Goal: Browse casually: Explore the website without a specific task or goal

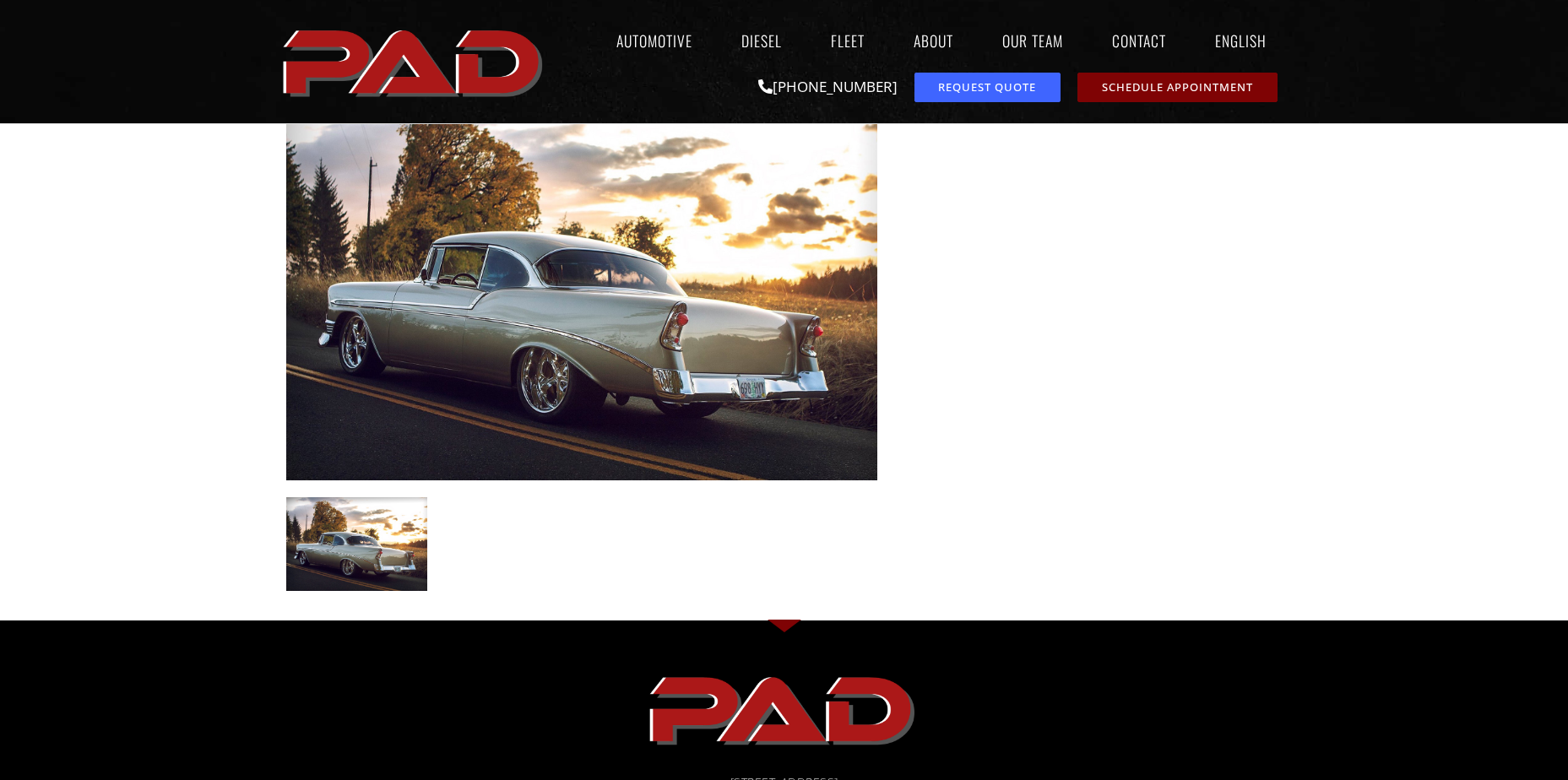
scroll to position [253, 0]
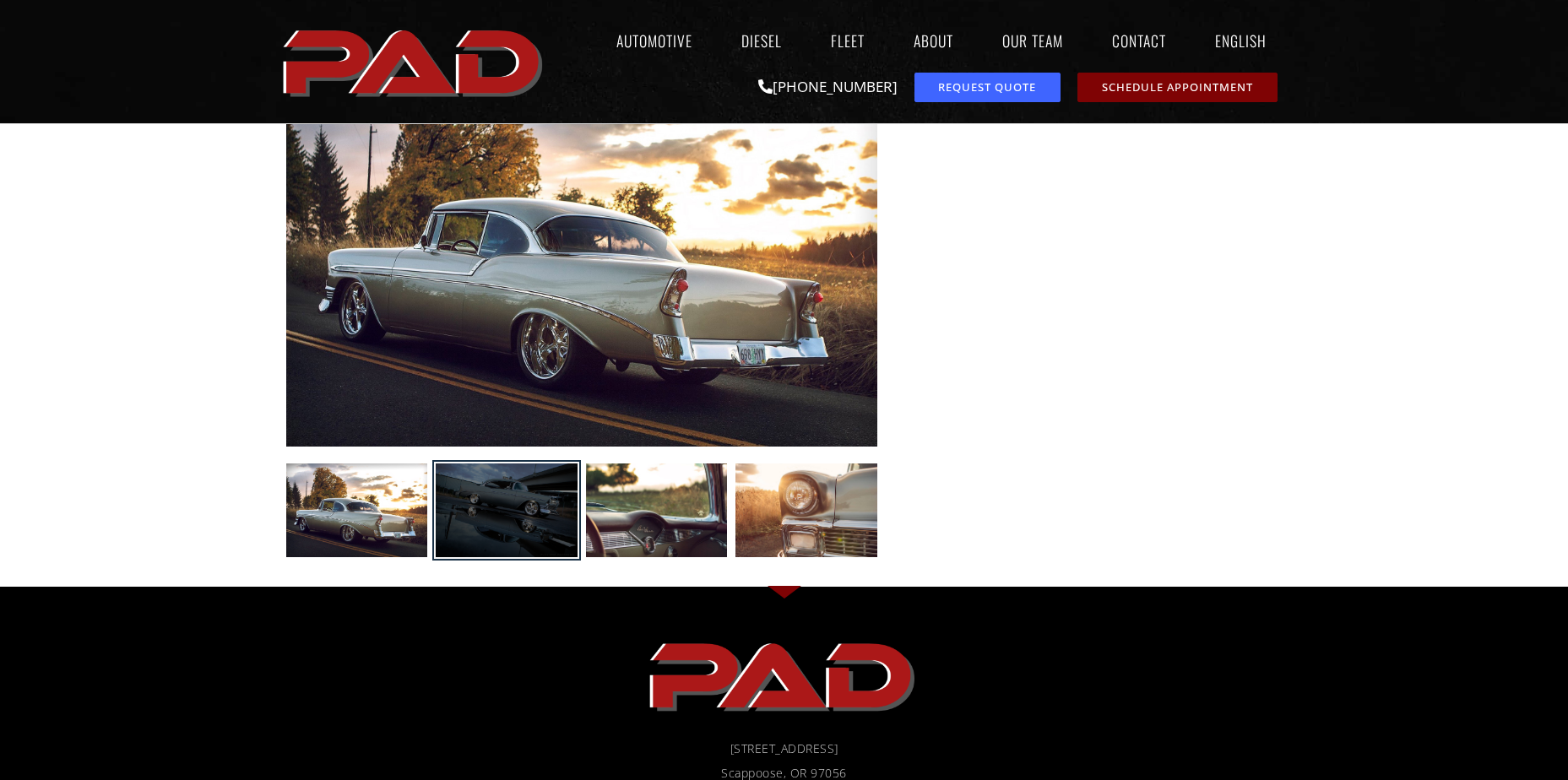
click at [469, 519] on div at bounding box center [507, 510] width 142 height 95
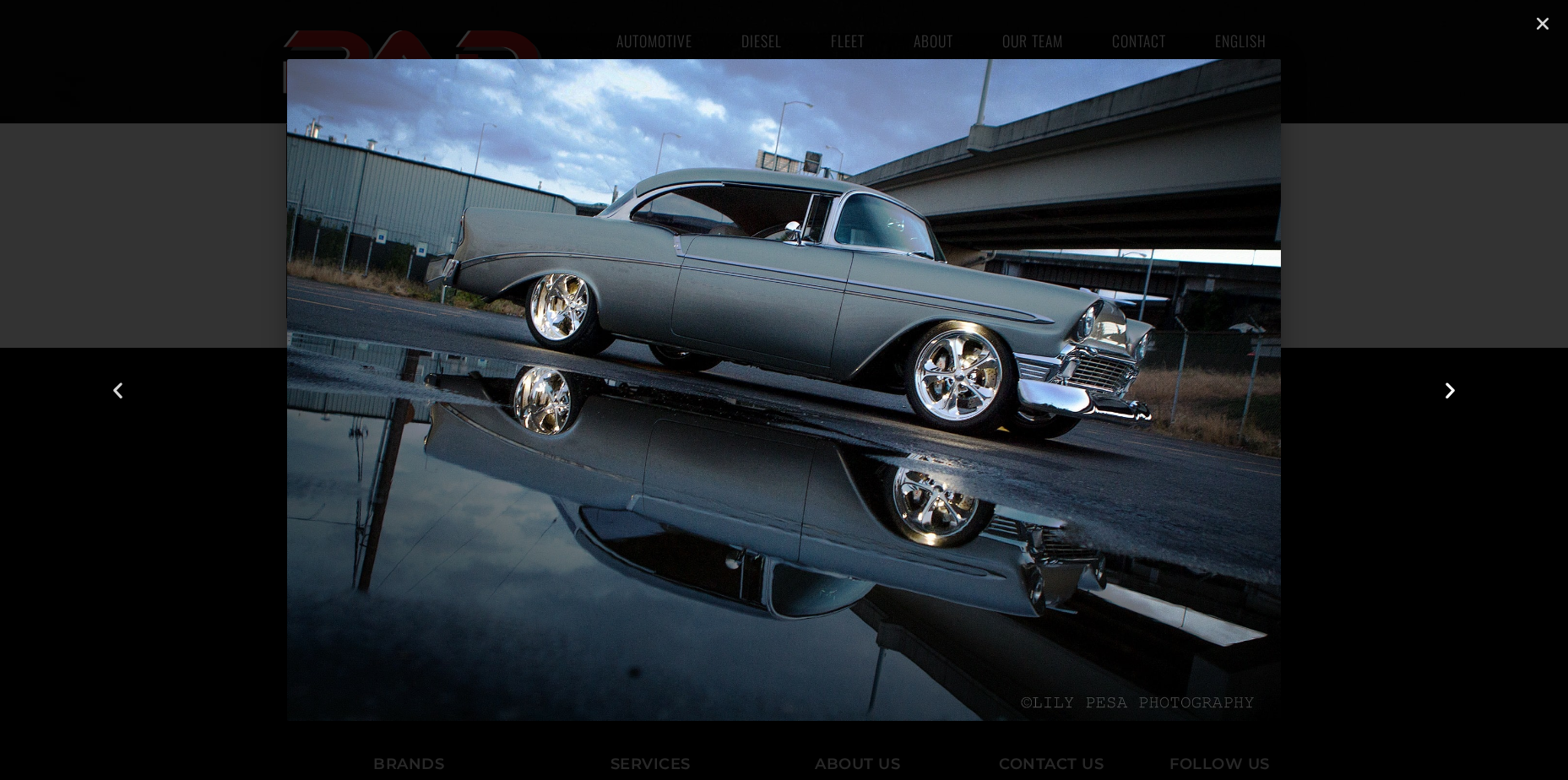
scroll to position [760, 0]
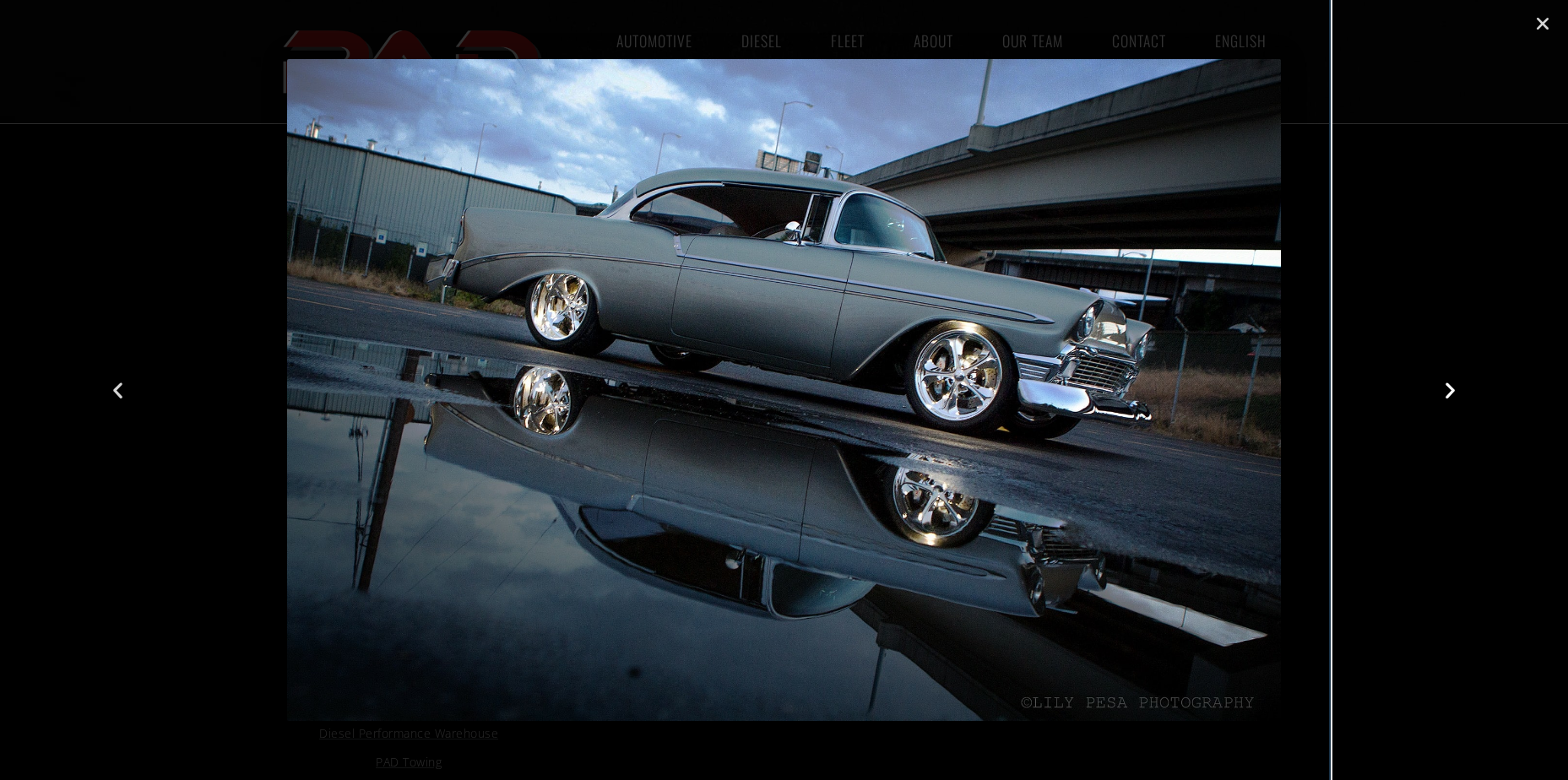
click at [1444, 381] on icon "Next slide" at bounding box center [1450, 390] width 21 height 21
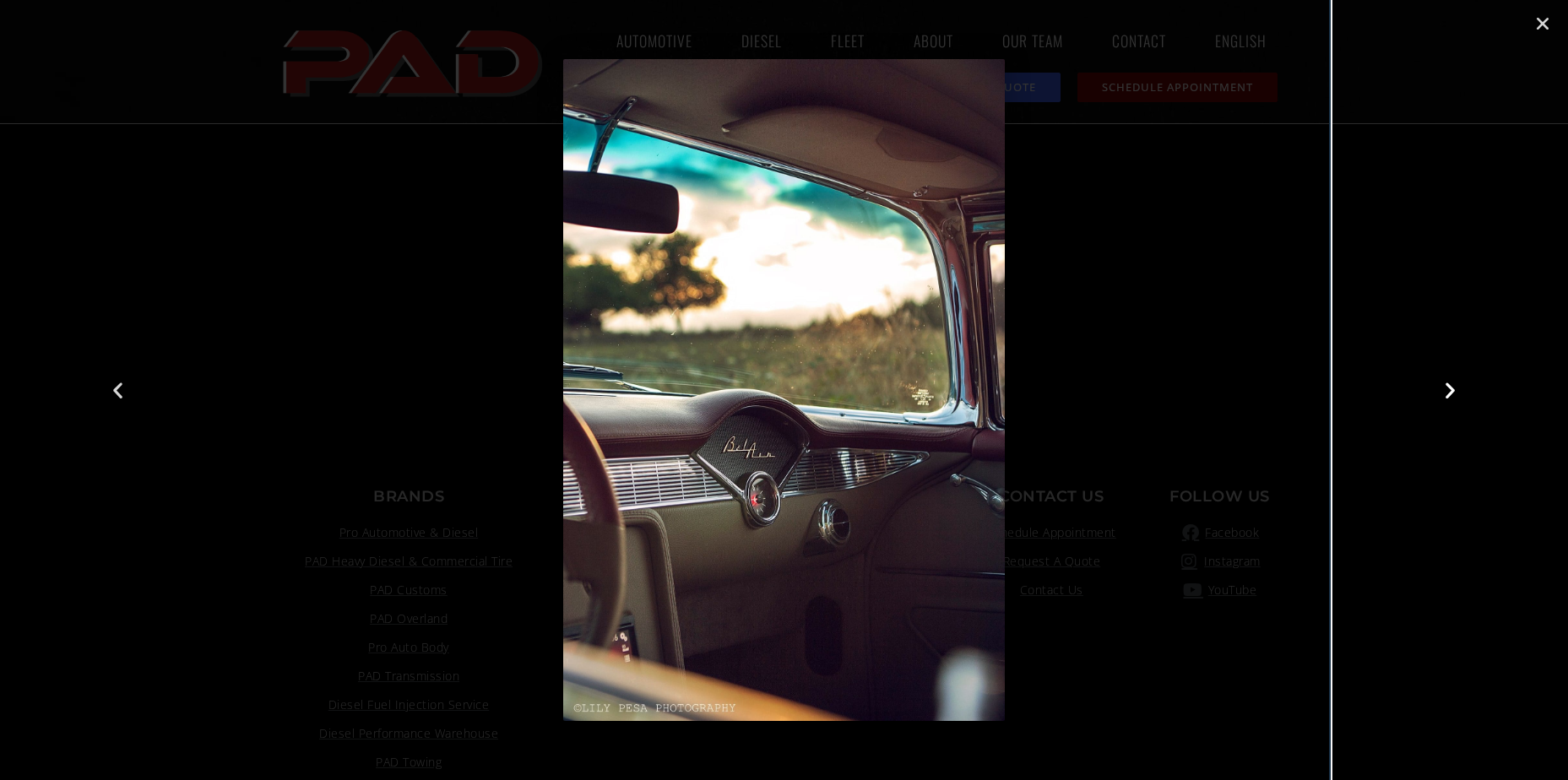
click at [1452, 390] on icon "Next slide" at bounding box center [1450, 390] width 21 height 21
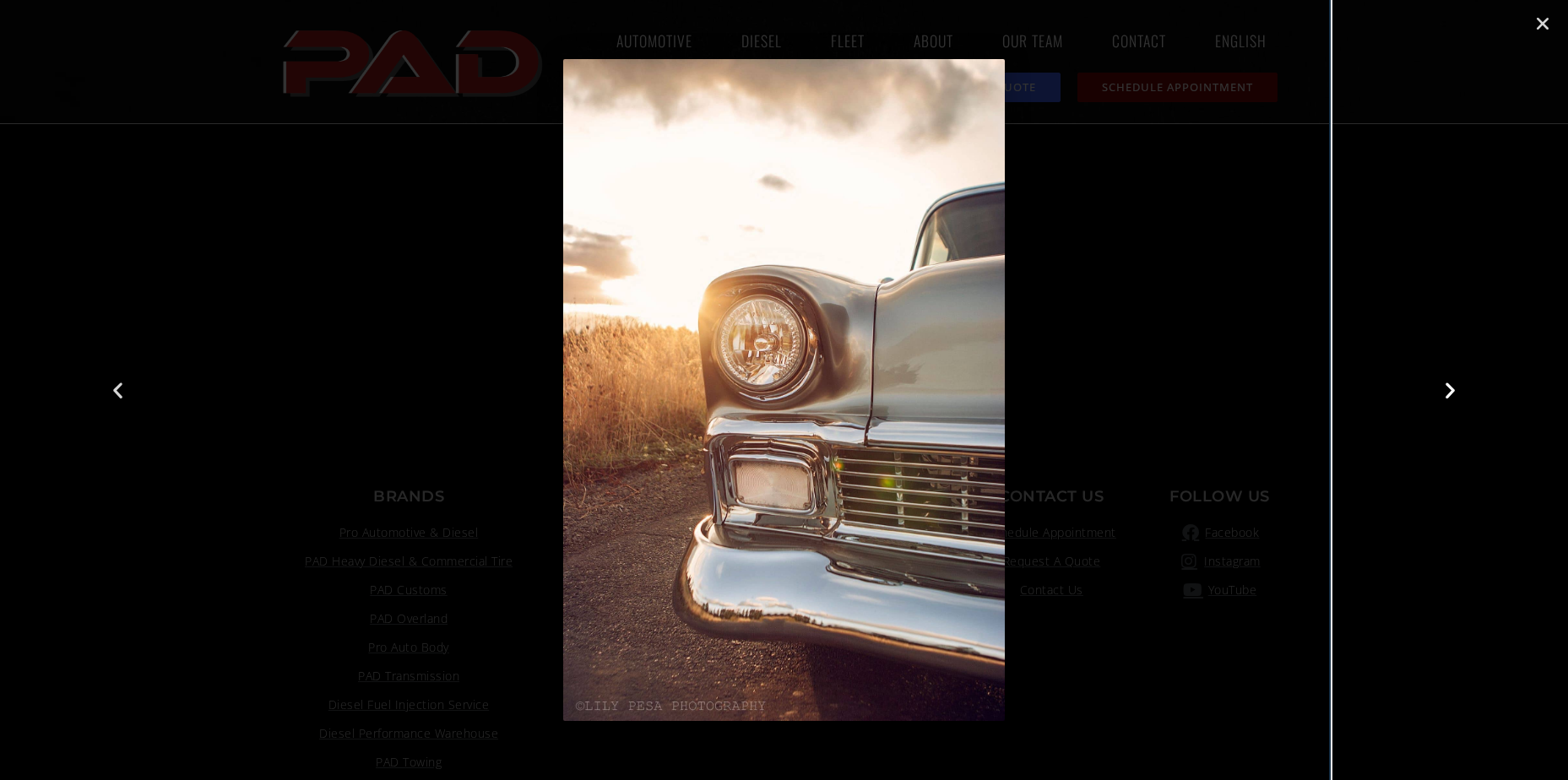
click at [1452, 390] on icon "Next slide" at bounding box center [1450, 390] width 21 height 21
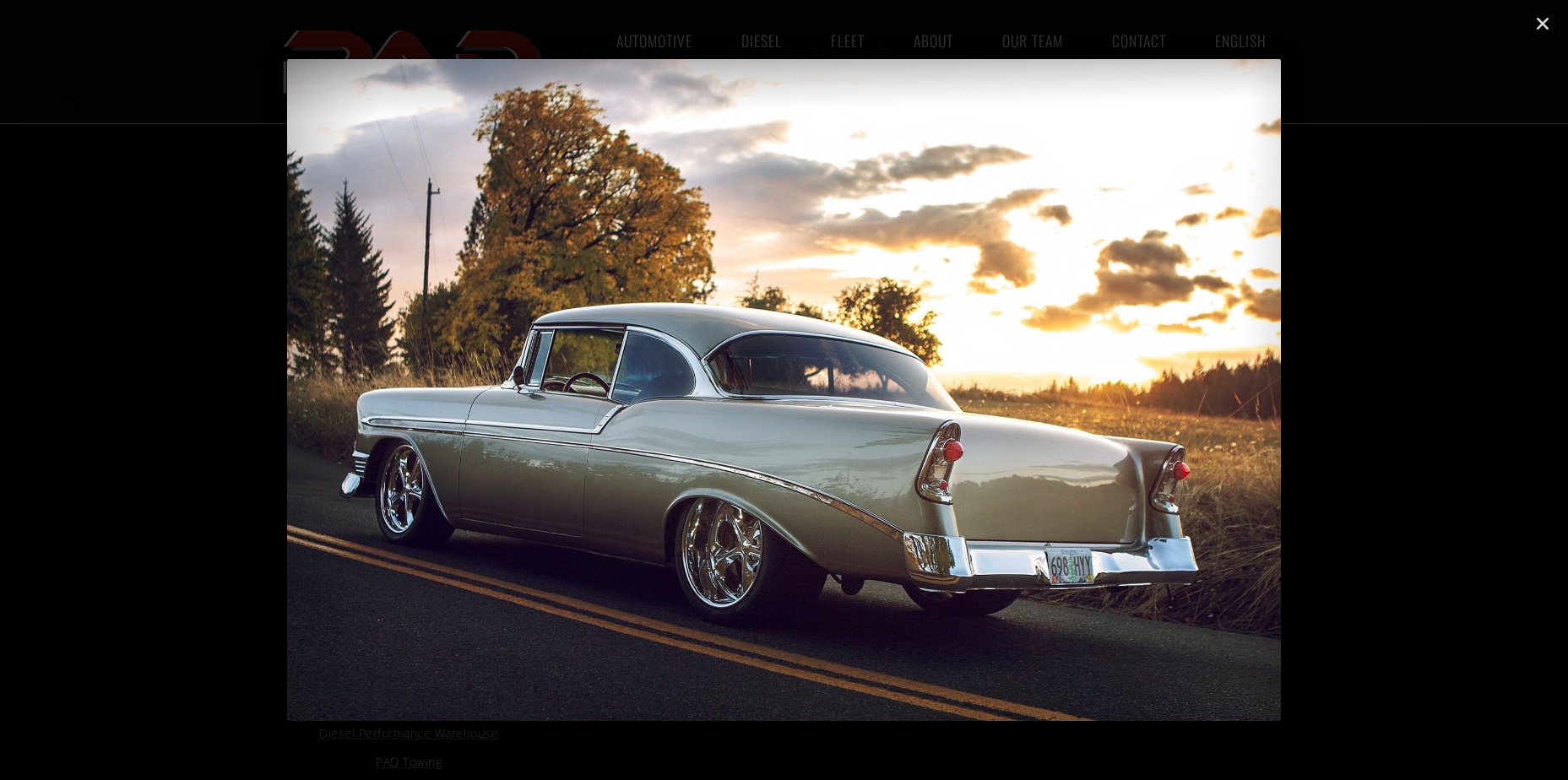
click at [1452, 390] on icon "Next slide" at bounding box center [1450, 390] width 21 height 21
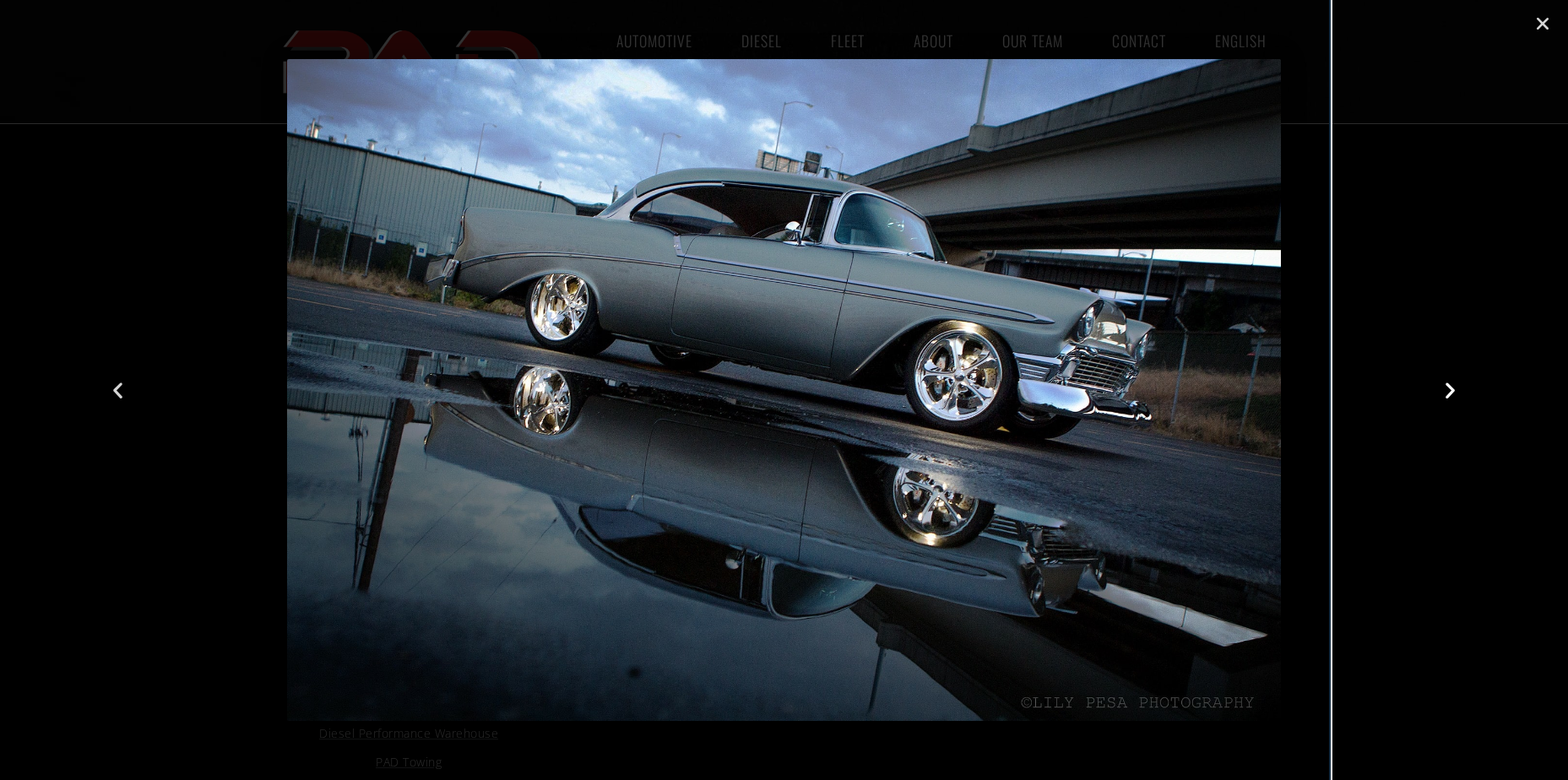
click at [1452, 390] on icon "Next slide" at bounding box center [1450, 390] width 21 height 21
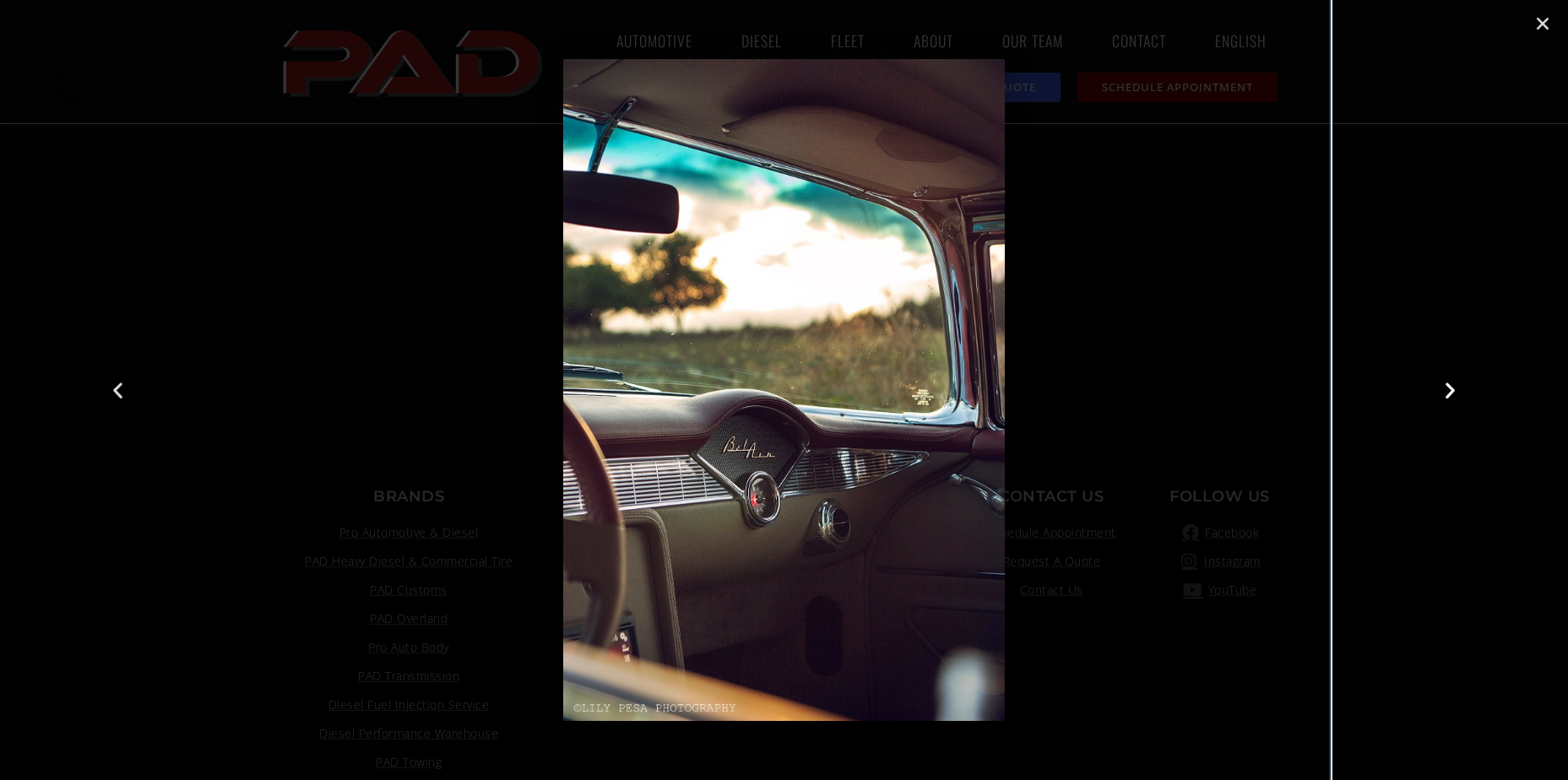
click at [1452, 390] on icon "Next slide" at bounding box center [1450, 390] width 21 height 21
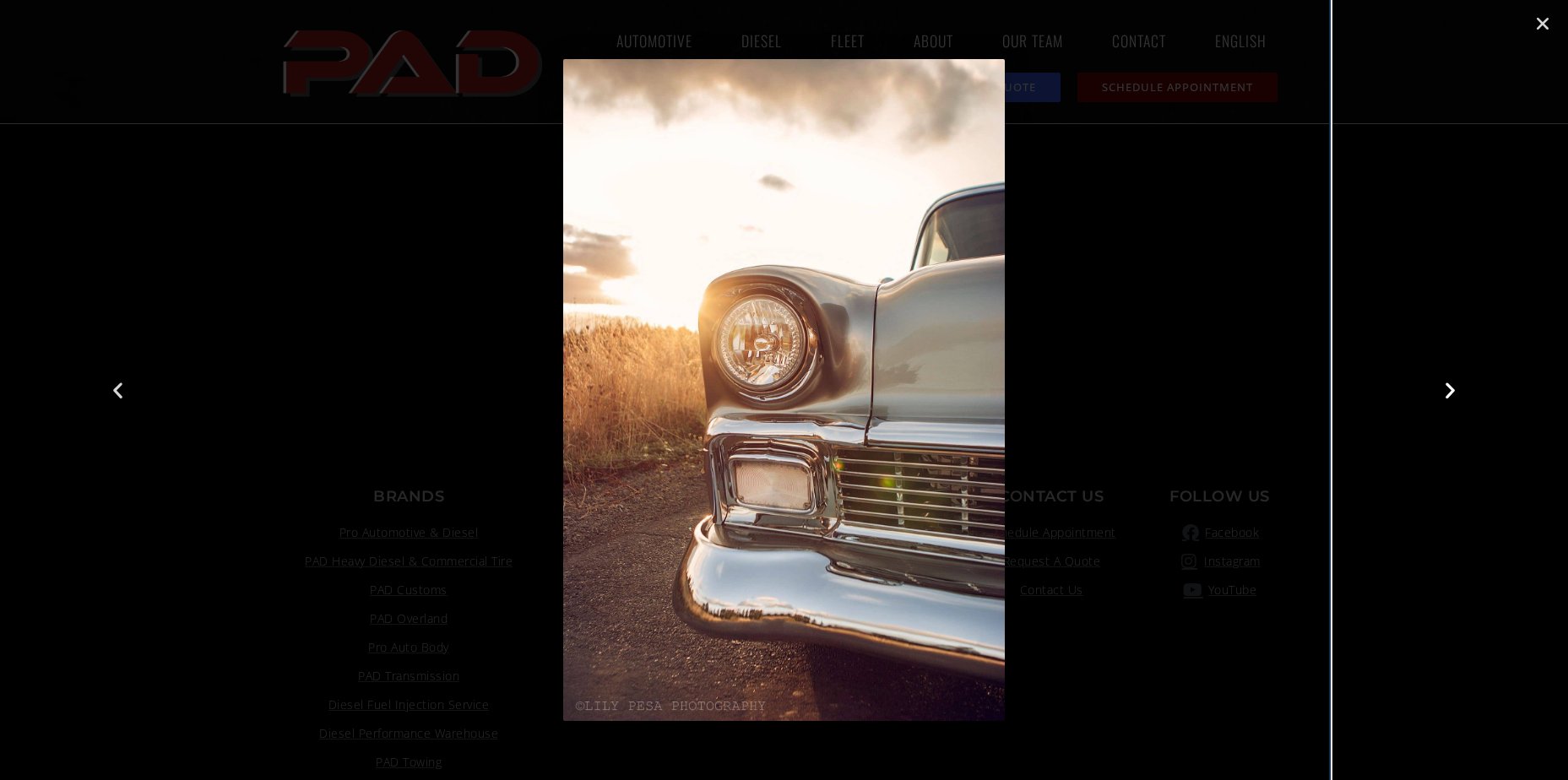
click at [1452, 390] on icon "Next slide" at bounding box center [1450, 390] width 21 height 21
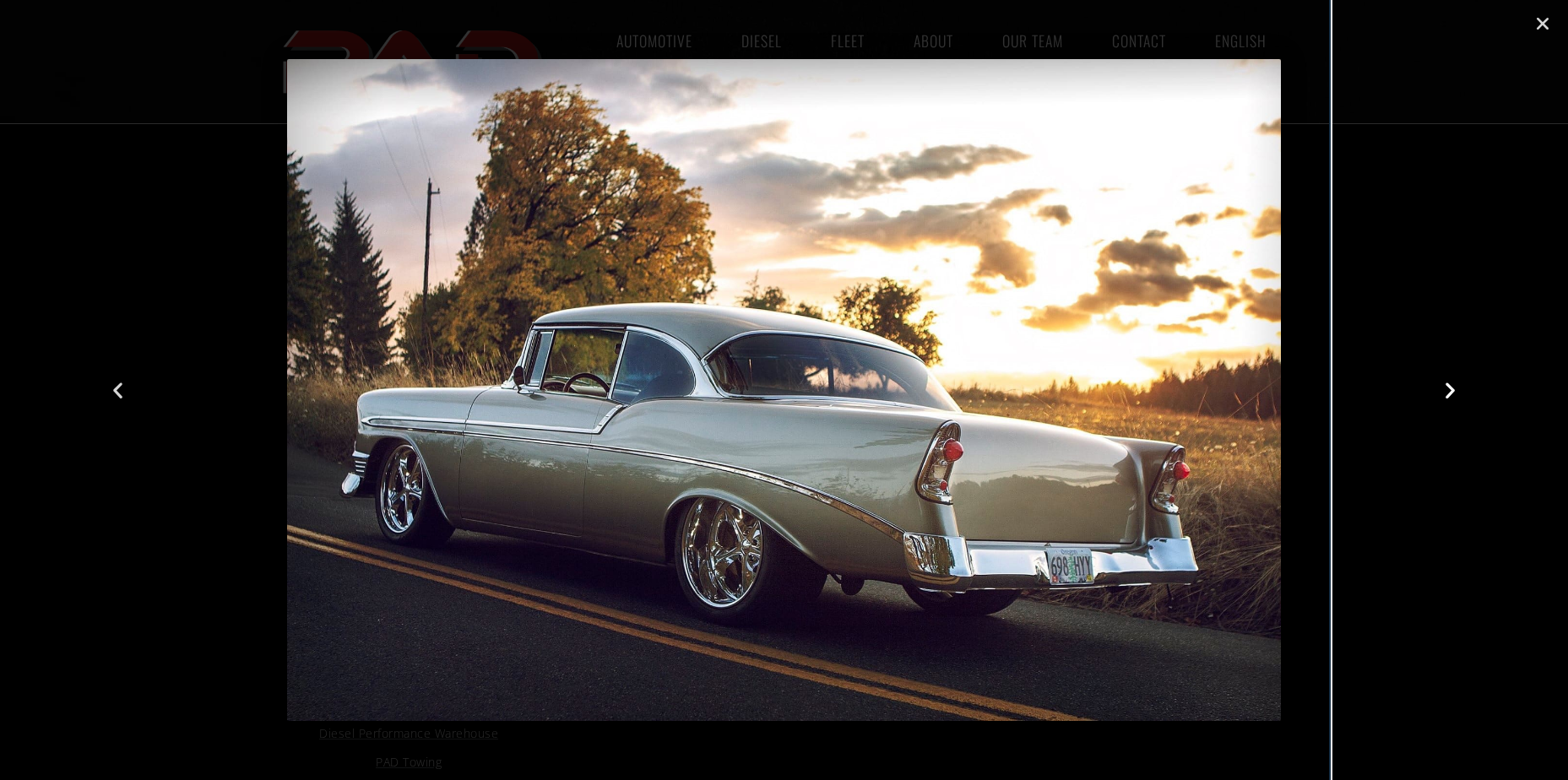
click at [1452, 390] on icon "Next slide" at bounding box center [1450, 390] width 21 height 21
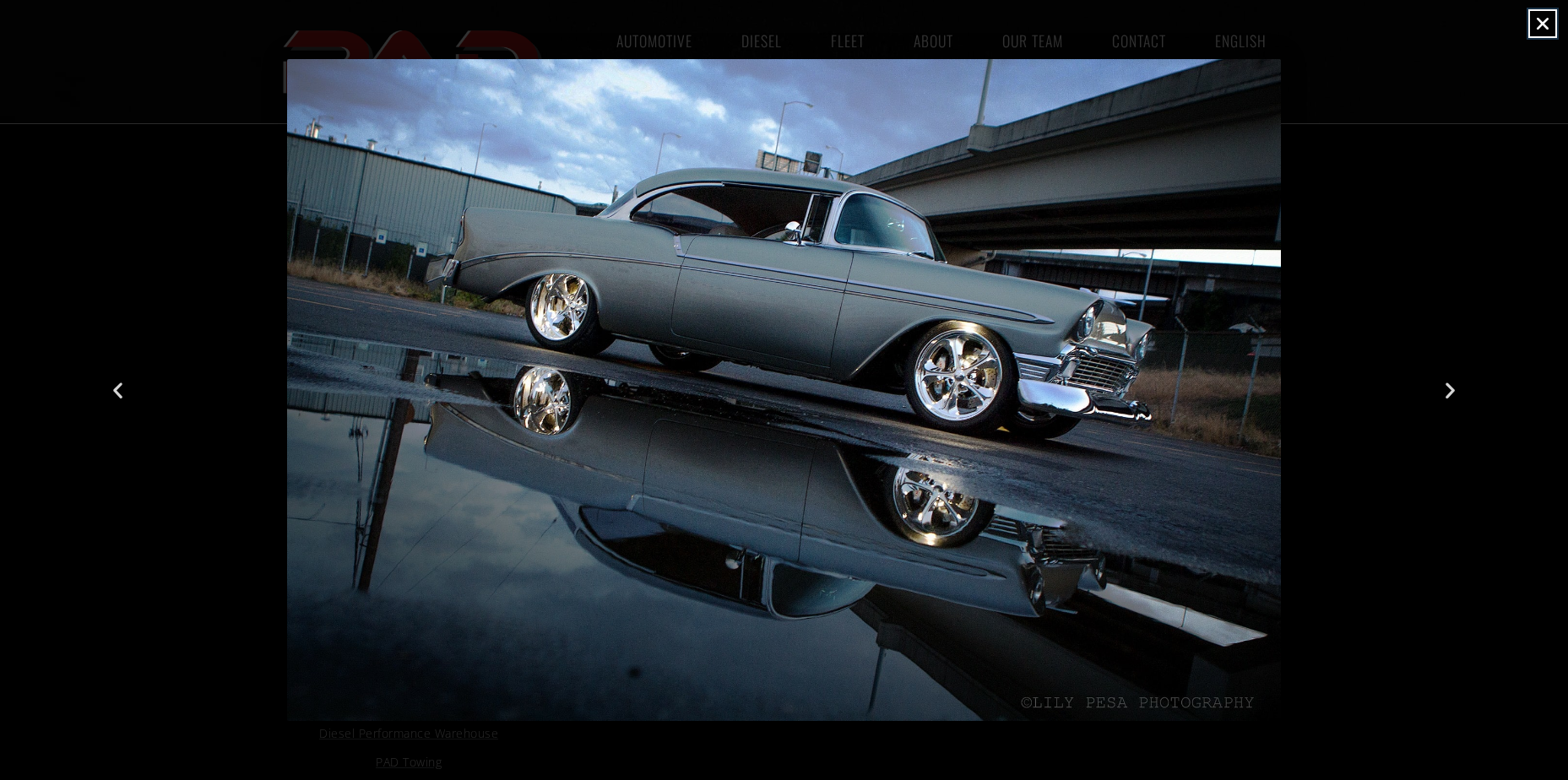
click at [1536, 19] on icon "Close (Esc)" at bounding box center [1543, 24] width 17 height 17
